Goal: Task Accomplishment & Management: Complete application form

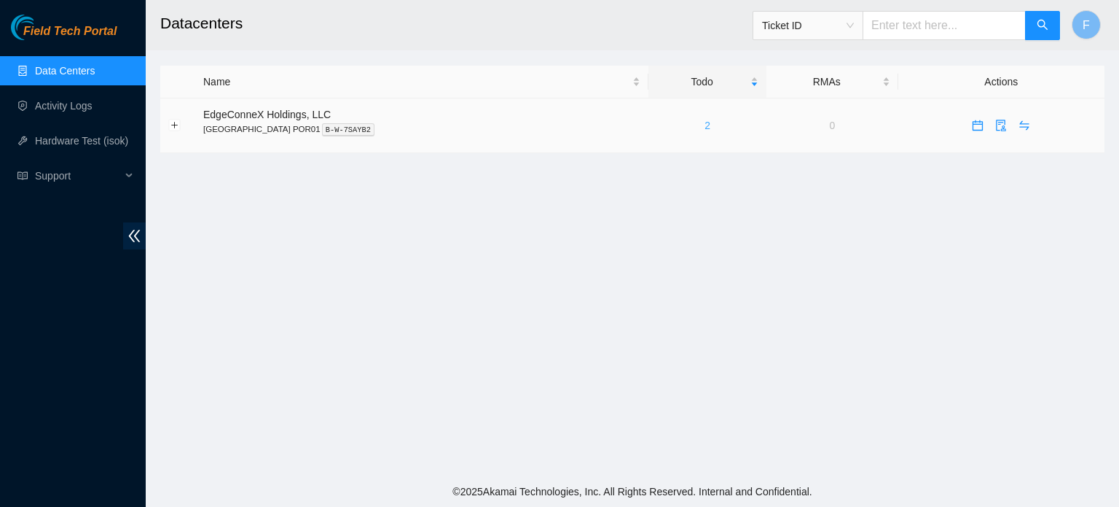
click at [705, 128] on link "2" at bounding box center [708, 126] width 6 height 12
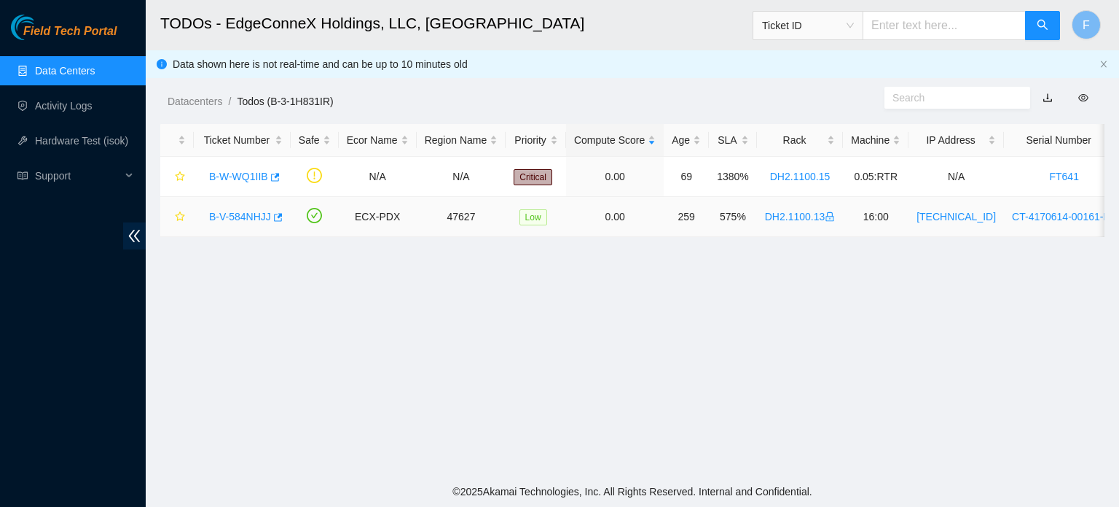
click at [233, 213] on link "B-V-584NHJJ" at bounding box center [240, 217] width 62 height 12
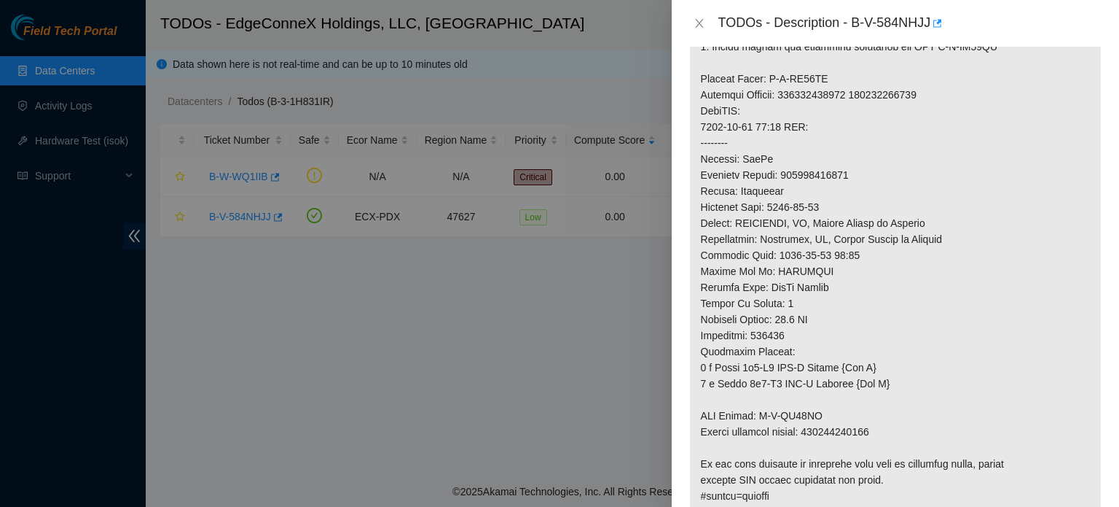
scroll to position [816, 0]
click at [696, 23] on icon "close" at bounding box center [700, 23] width 12 height 12
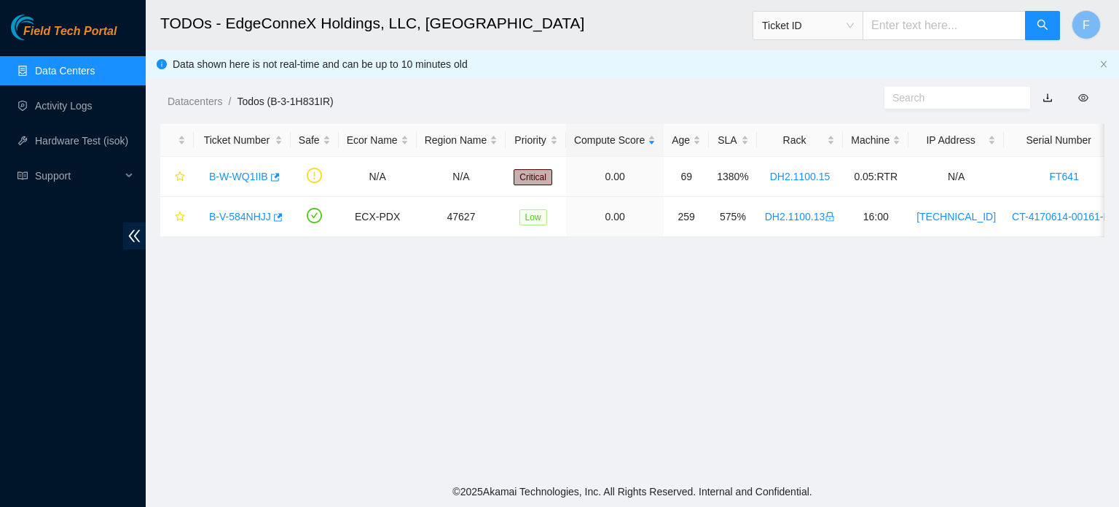
scroll to position [454, 0]
click at [245, 211] on link "B-V-584NHJJ" at bounding box center [240, 217] width 62 height 12
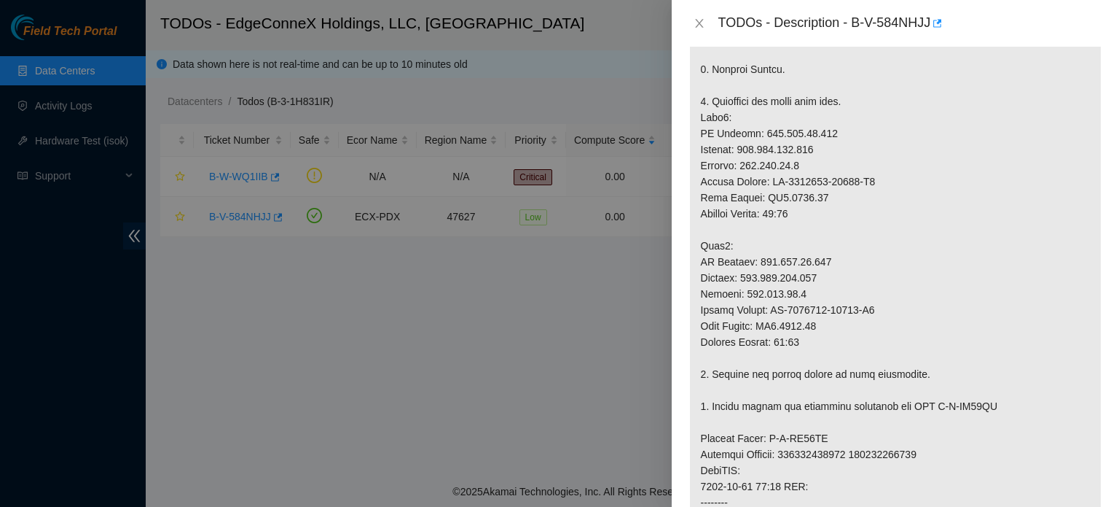
scroll to position [816, 0]
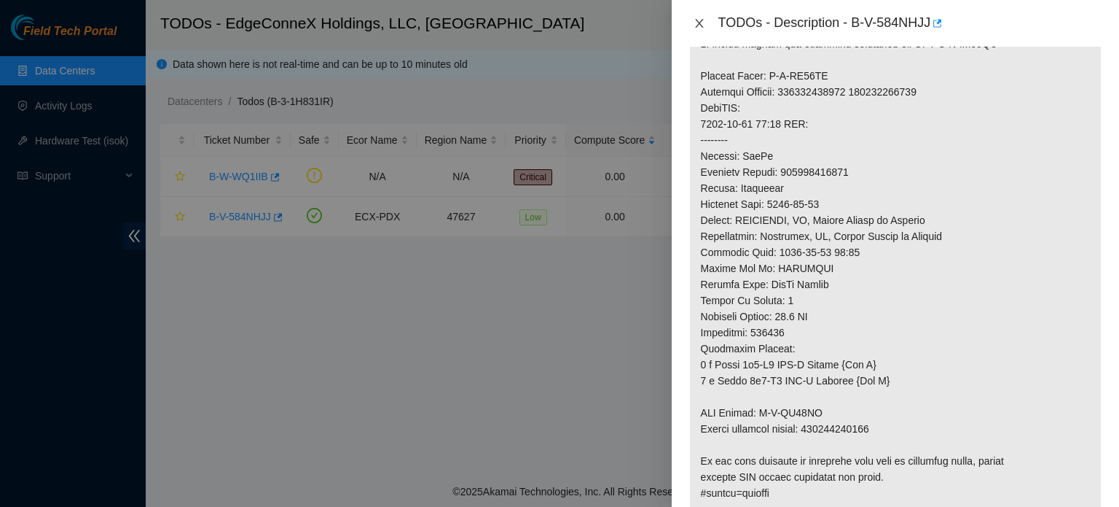
click at [697, 21] on icon "close" at bounding box center [699, 23] width 8 height 9
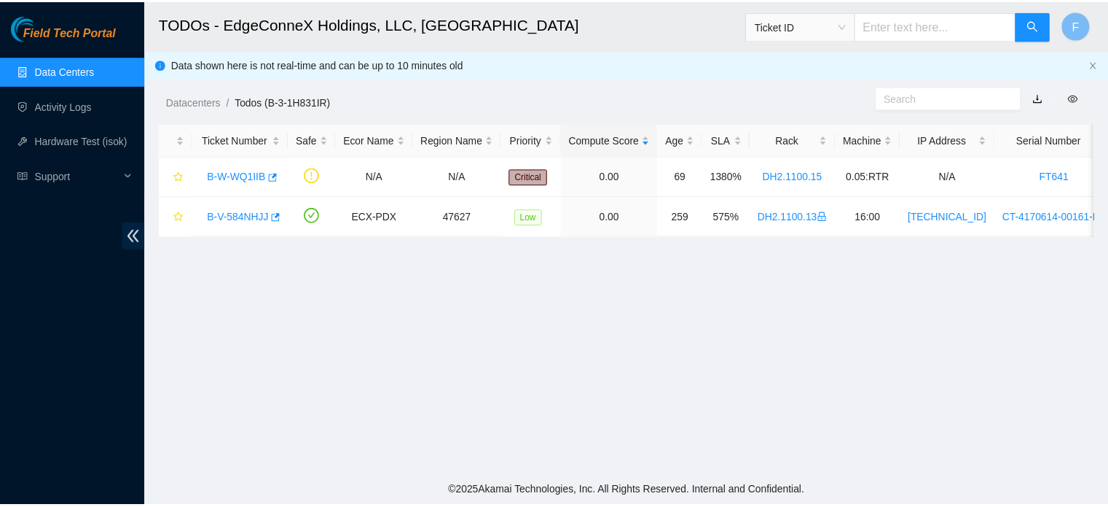
scroll to position [454, 0]
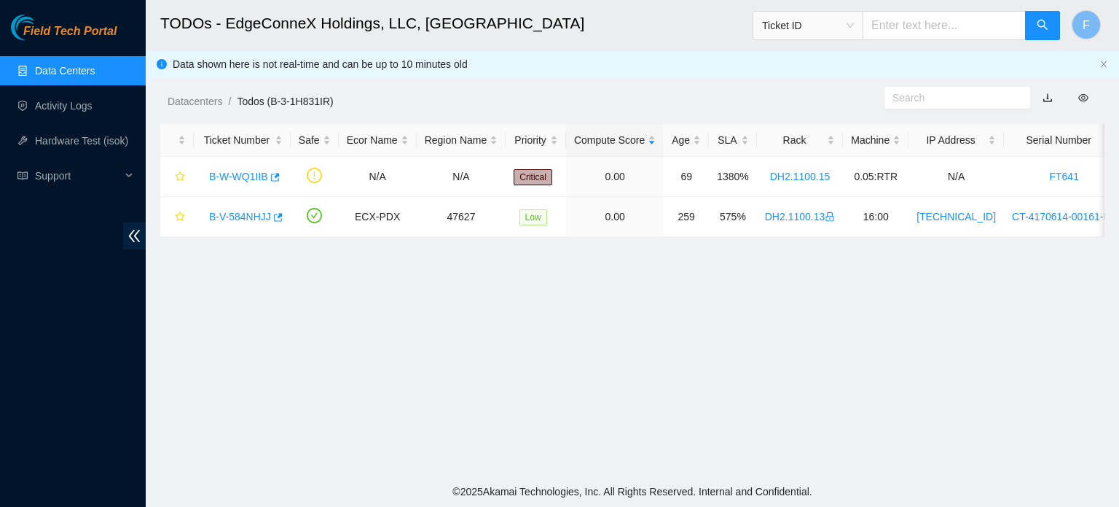
click at [82, 72] on link "Data Centers" at bounding box center [65, 71] width 60 height 12
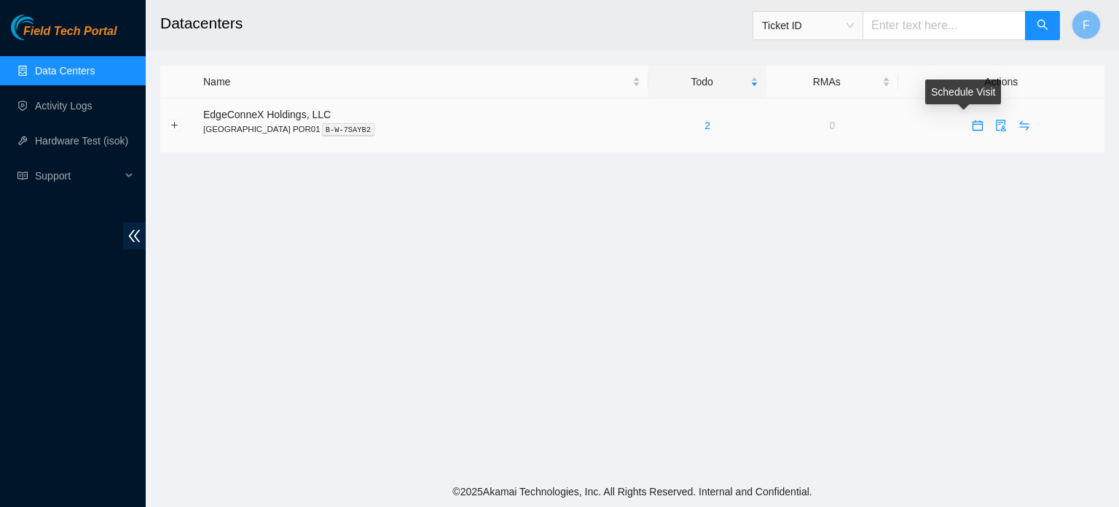
click at [973, 130] on icon "calendar" at bounding box center [978, 125] width 10 height 10
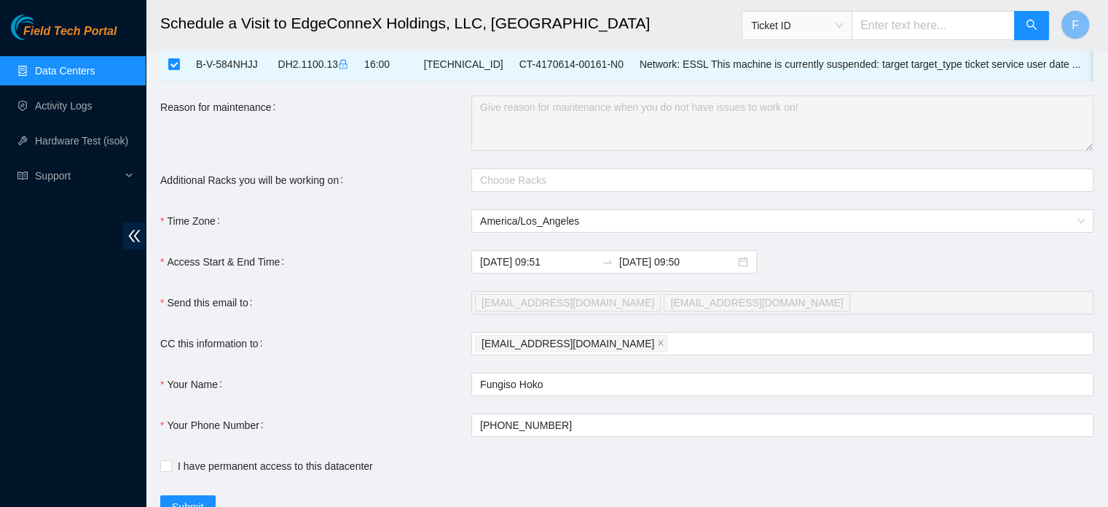
scroll to position [184, 0]
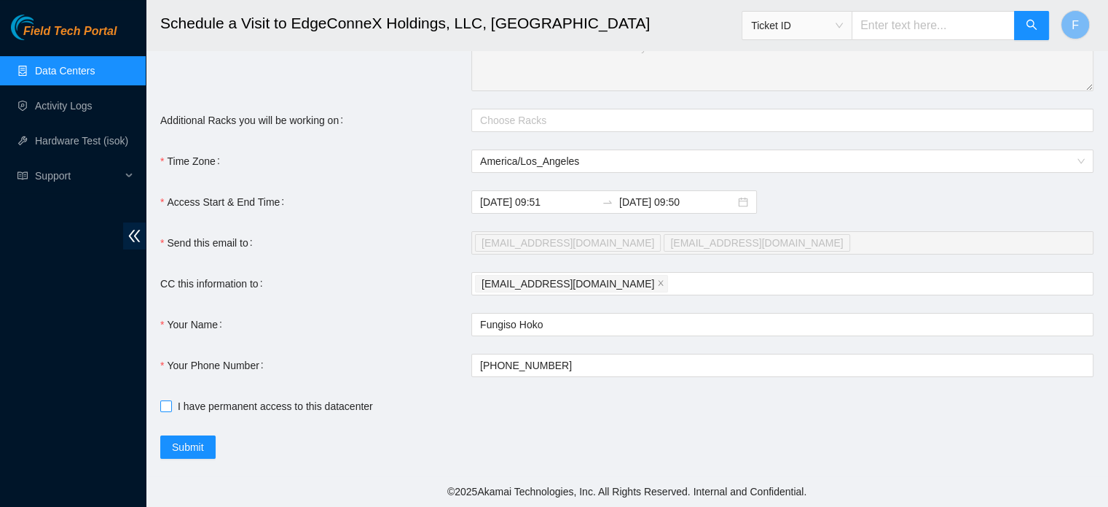
click at [166, 399] on label "I have permanent access to this datacenter" at bounding box center [269, 406] width 219 height 16
click at [166, 400] on input "I have permanent access to this datacenter" at bounding box center [165, 405] width 10 height 10
checkbox input "true"
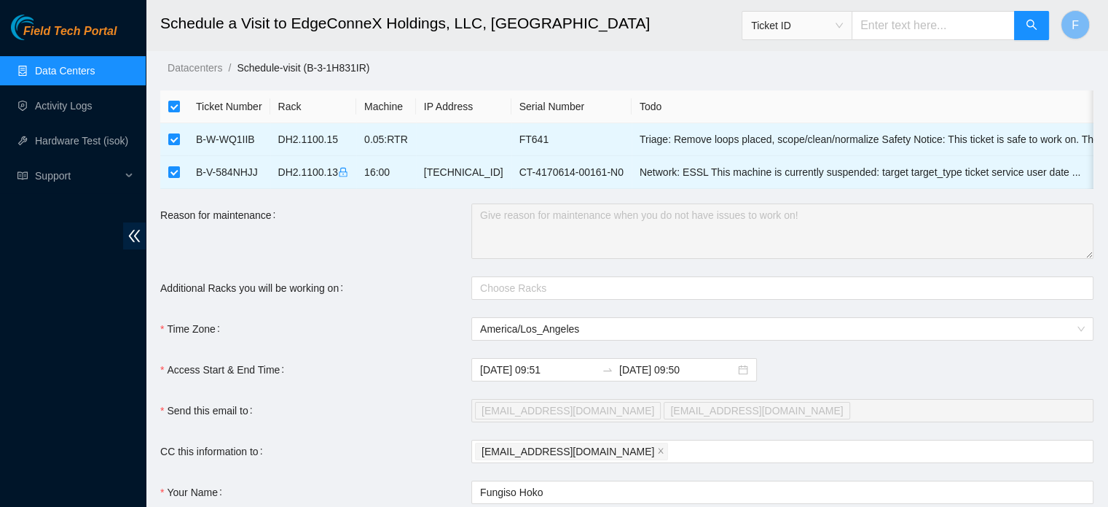
scroll to position [0, 0]
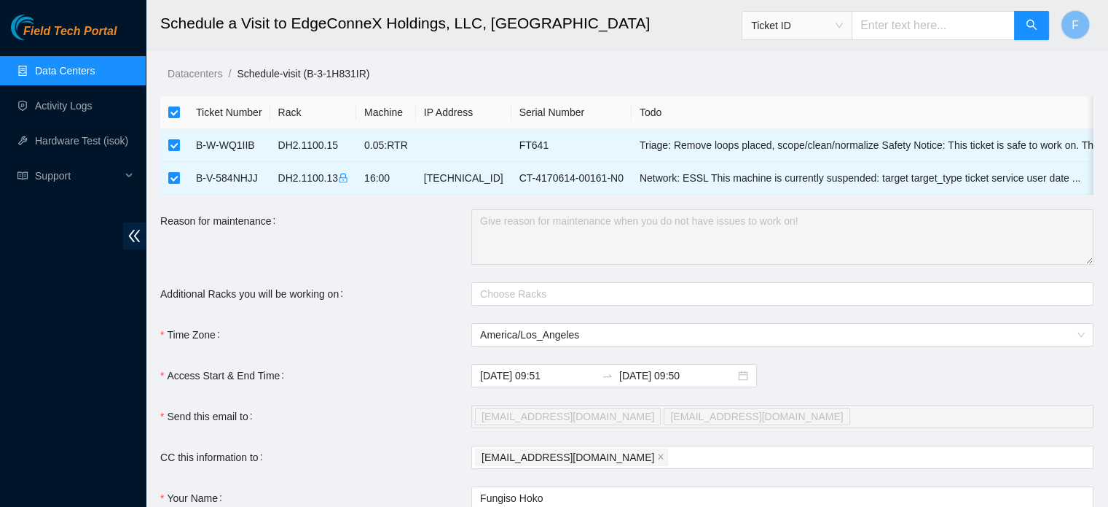
click at [539, 96] on th "Serial Number" at bounding box center [572, 112] width 120 height 33
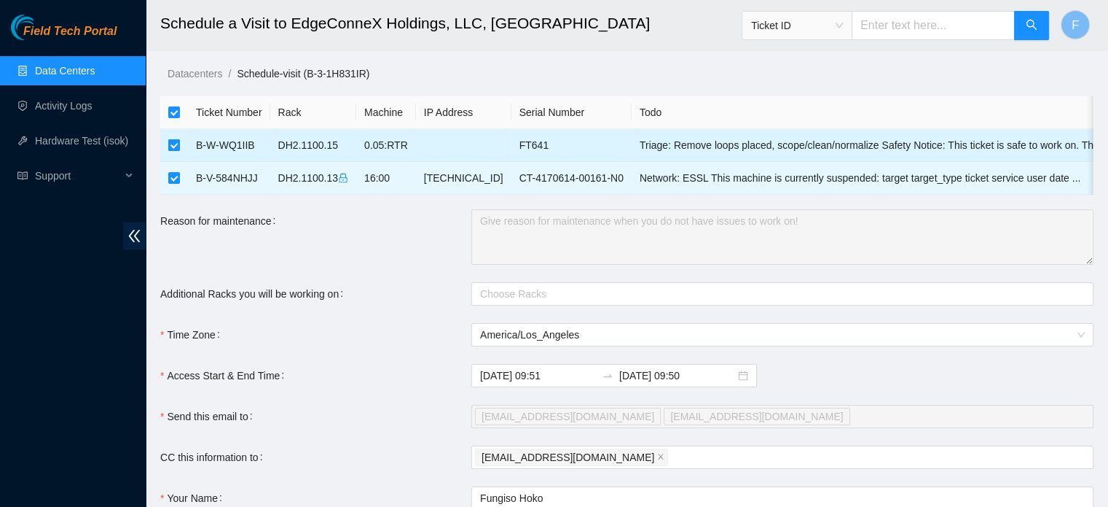
click at [171, 147] on input "checkbox" at bounding box center [174, 145] width 12 height 12
checkbox input "false"
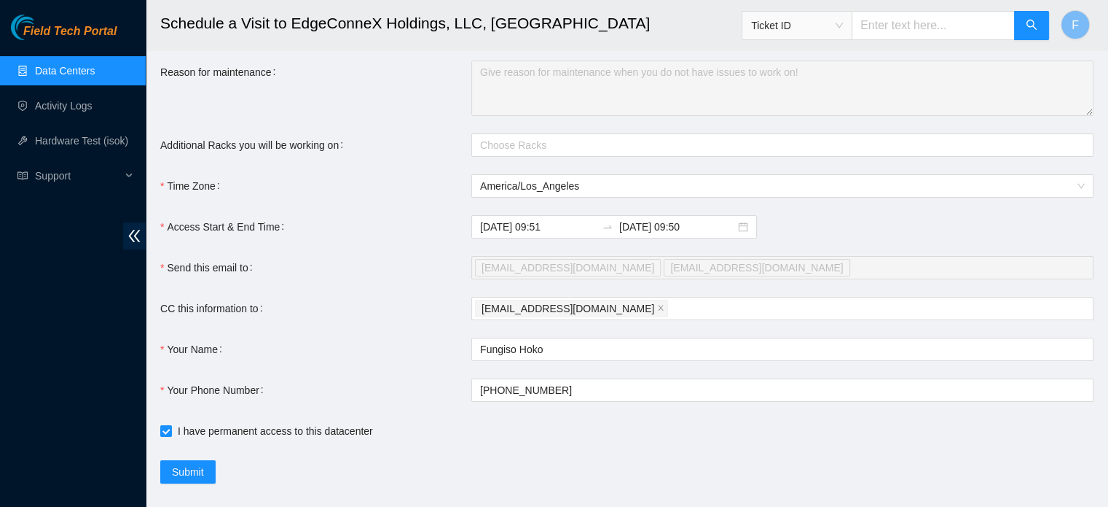
scroll to position [184, 0]
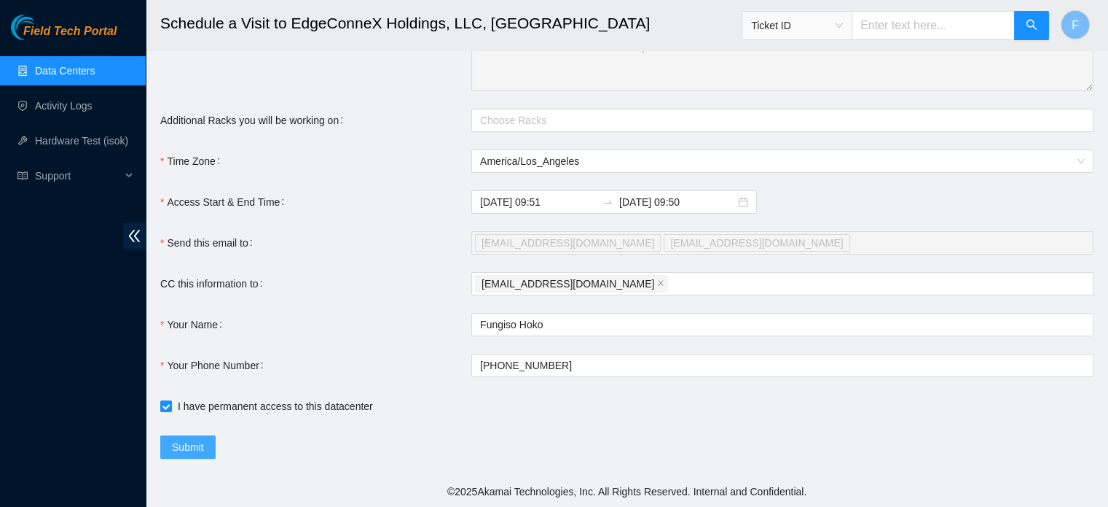
click at [188, 443] on span "Submit" at bounding box center [188, 447] width 32 height 16
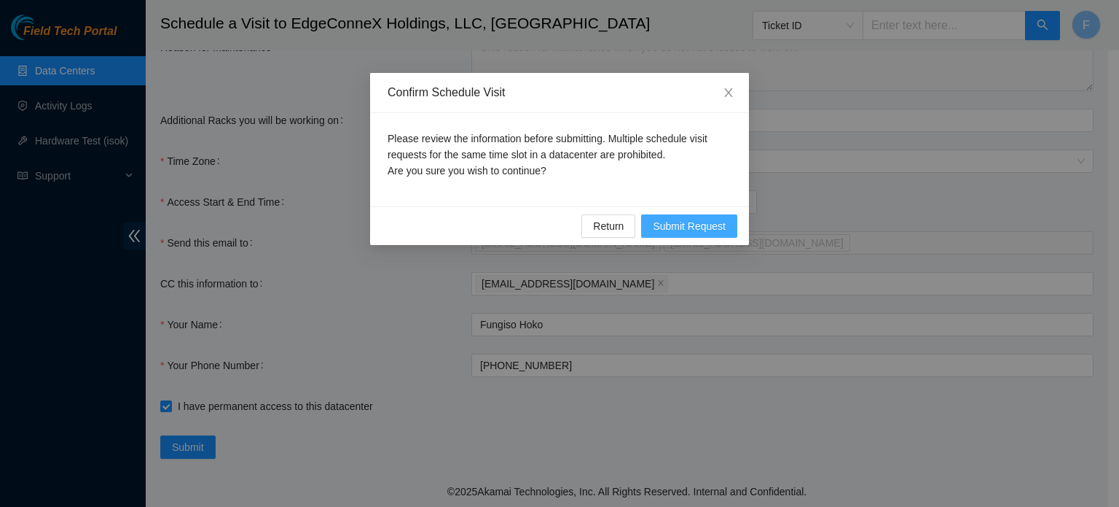
click at [692, 227] on span "Submit Request" at bounding box center [689, 226] width 73 height 16
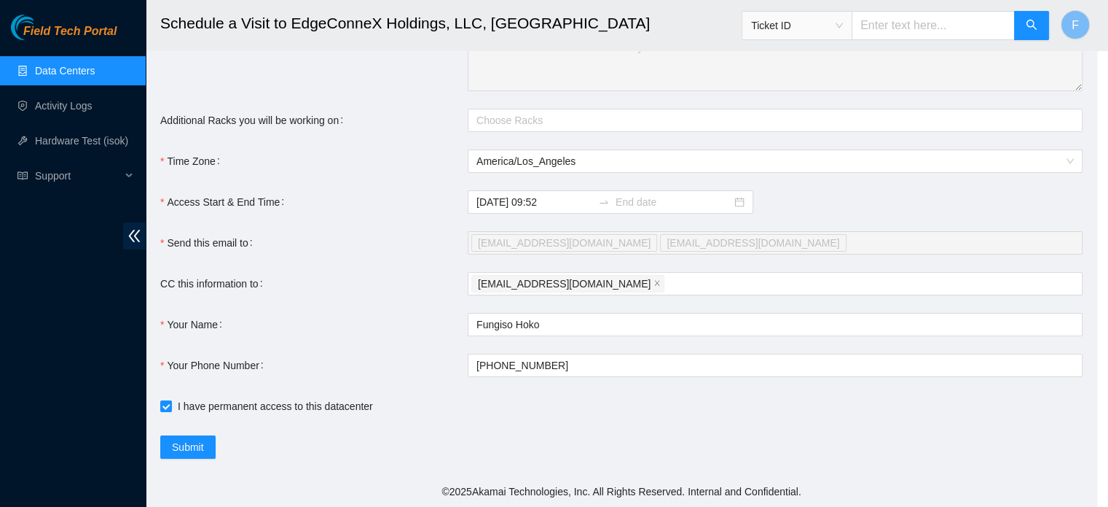
type input "[DATE] 09:52"
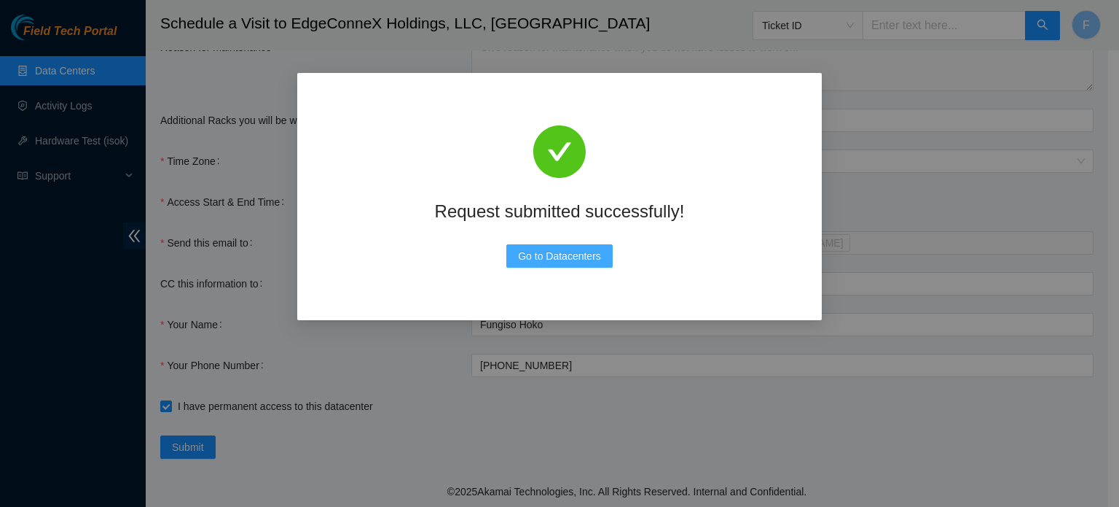
click at [570, 255] on span "Go to Datacenters" at bounding box center [559, 256] width 83 height 16
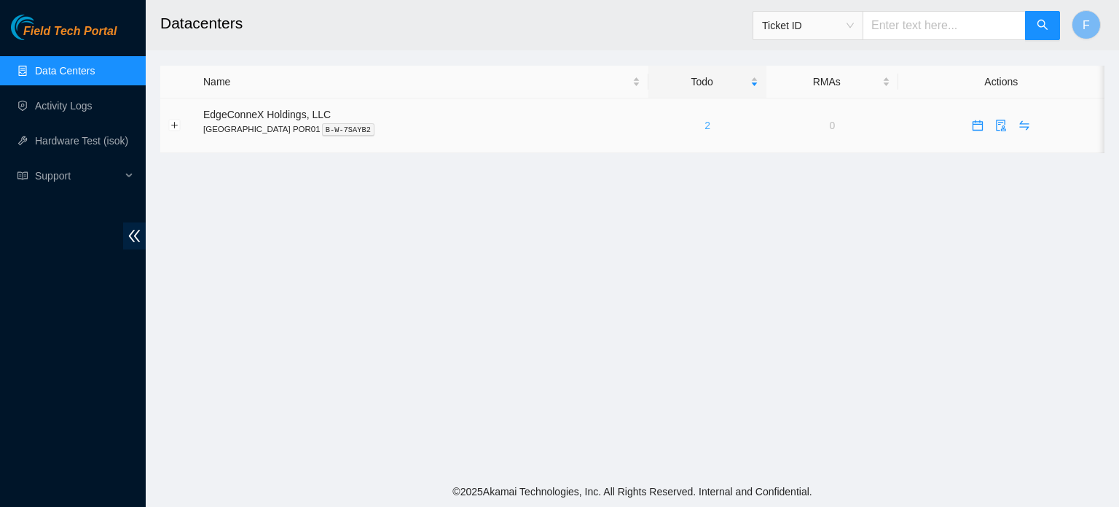
click at [705, 122] on link "2" at bounding box center [708, 126] width 6 height 12
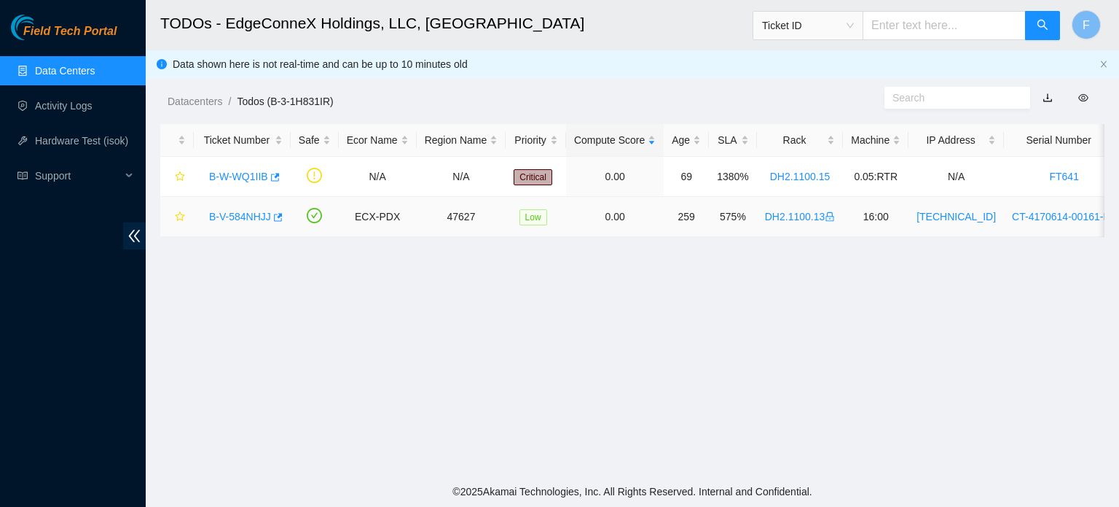
click at [241, 211] on link "B-V-584NHJJ" at bounding box center [240, 217] width 62 height 12
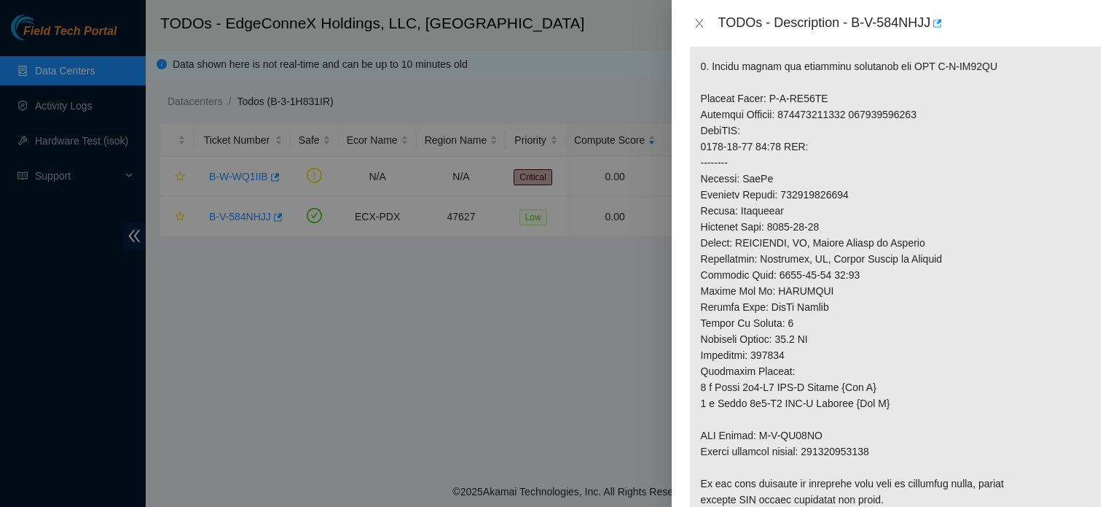
scroll to position [791, 0]
click at [523, 351] on div at bounding box center [559, 253] width 1119 height 507
